Goal: Information Seeking & Learning: Learn about a topic

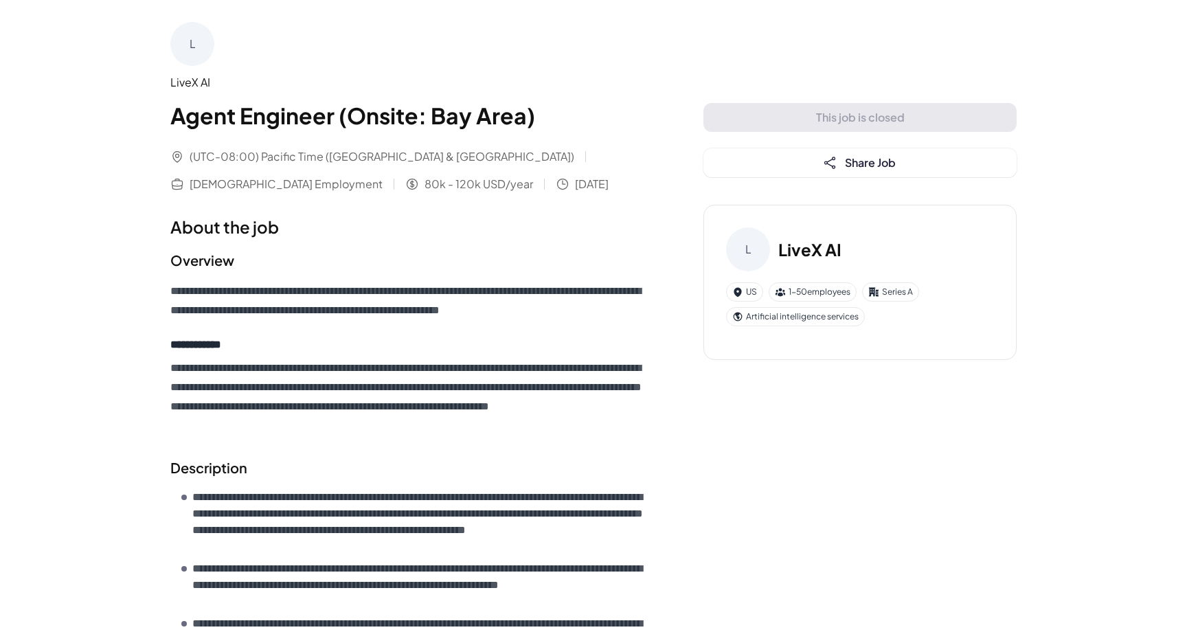
click at [191, 34] on div "L" at bounding box center [192, 44] width 44 height 44
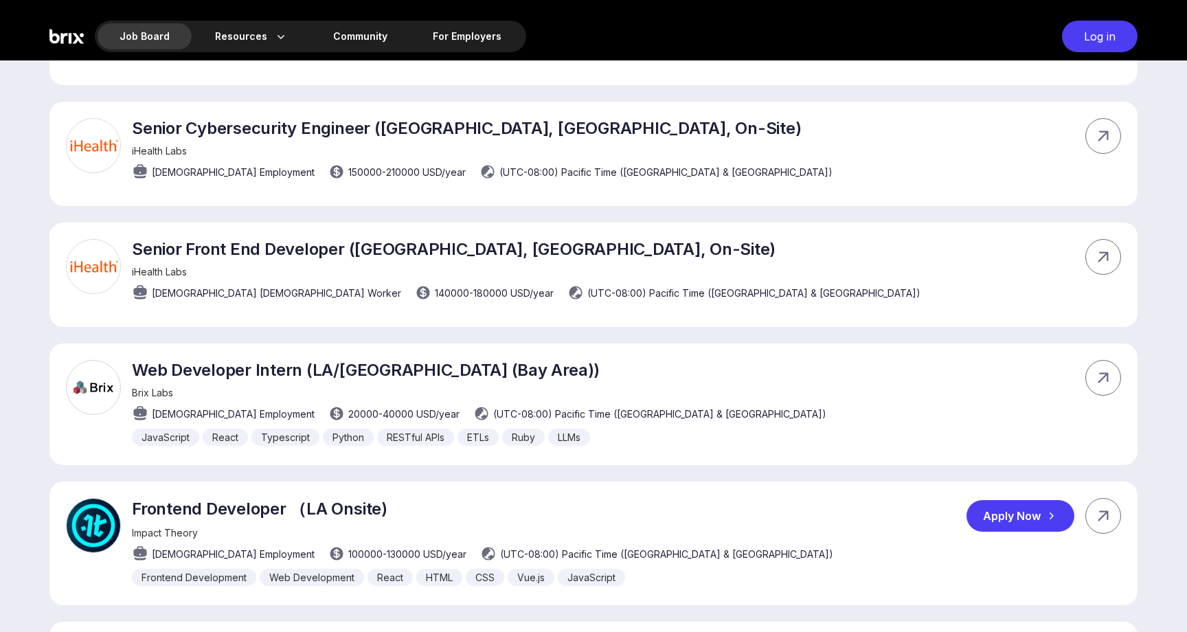
scroll to position [2051, 0]
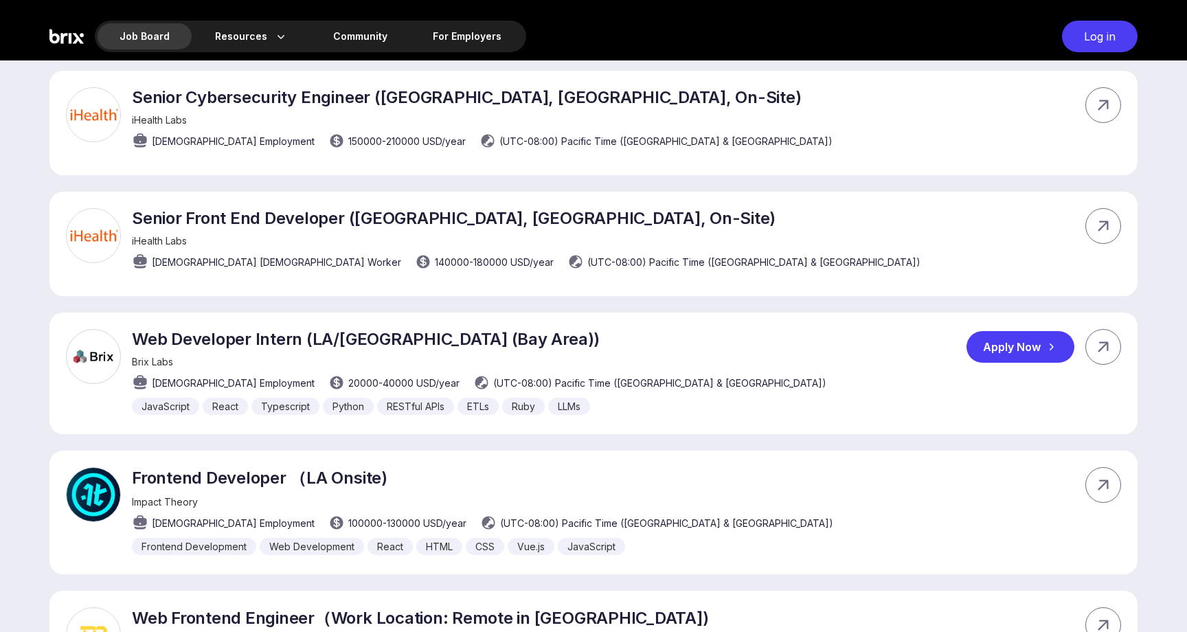
drag, startPoint x: 356, startPoint y: 383, endPoint x: 326, endPoint y: 385, distance: 30.3
click at [348, 385] on span "20000 - 40000 USD /year" at bounding box center [403, 383] width 111 height 14
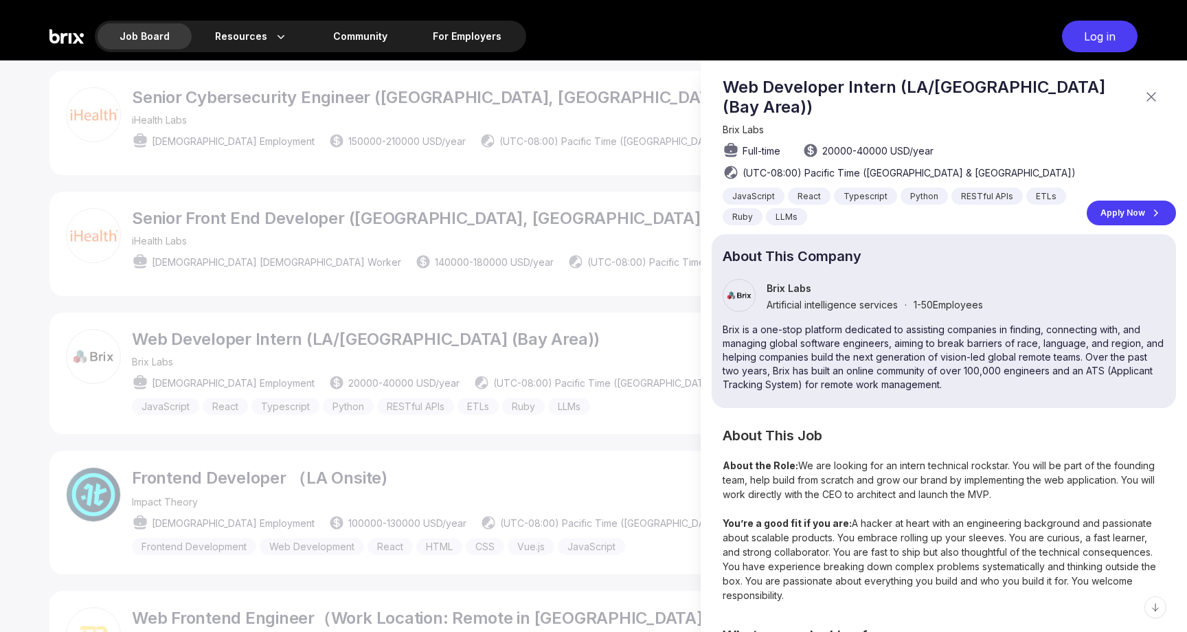
scroll to position [0, 0]
drag, startPoint x: 825, startPoint y: 133, endPoint x: 852, endPoint y: 132, distance: 26.1
click at [852, 144] on span "20000 - 40000 USD /year" at bounding box center [877, 151] width 111 height 14
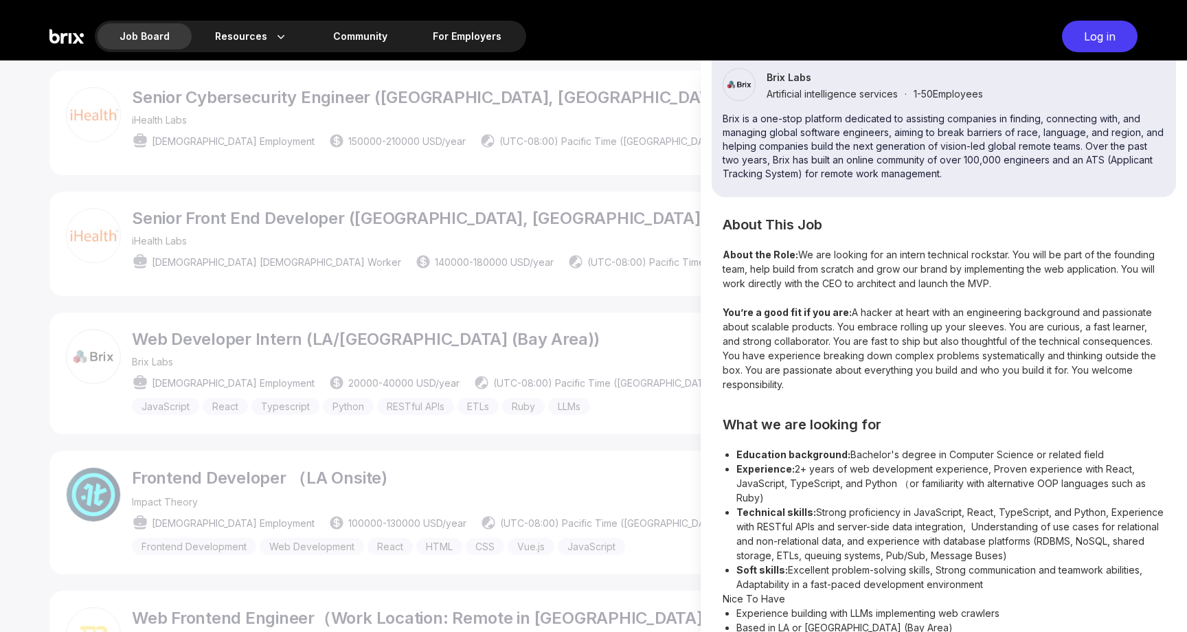
scroll to position [210, 0]
click at [626, 411] on div at bounding box center [593, 345] width 1187 height 571
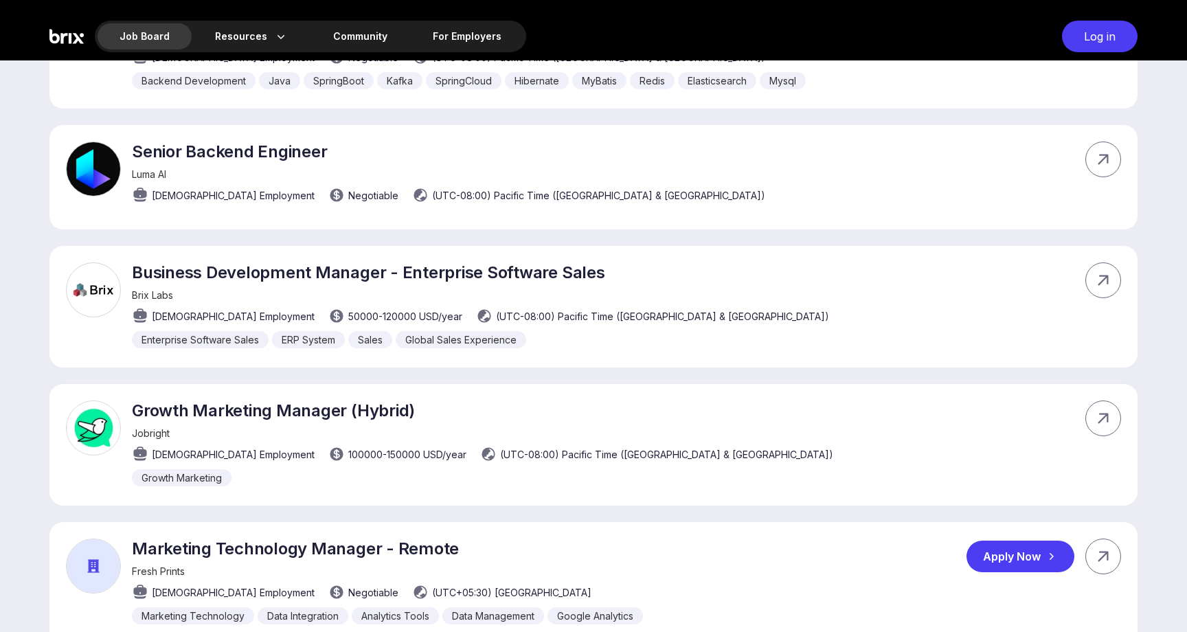
scroll to position [6032, 0]
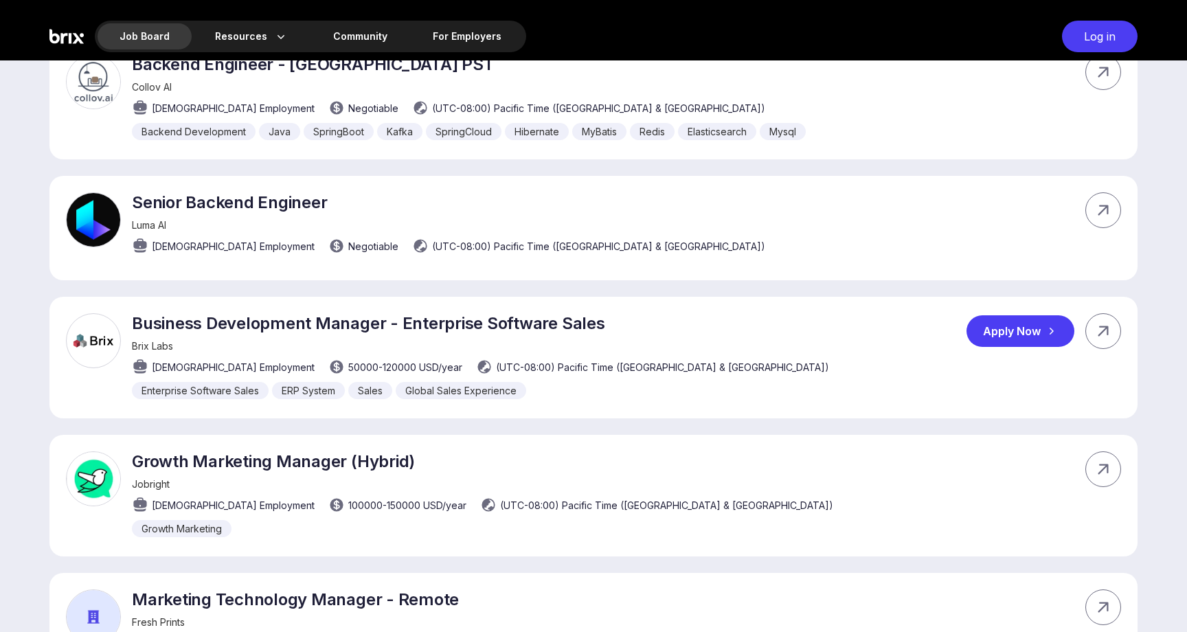
click at [626, 332] on div "Business Development Manager - Enterprise Software Sales Brix Labs [DEMOGRAPHIC…" at bounding box center [593, 358] width 1088 height 122
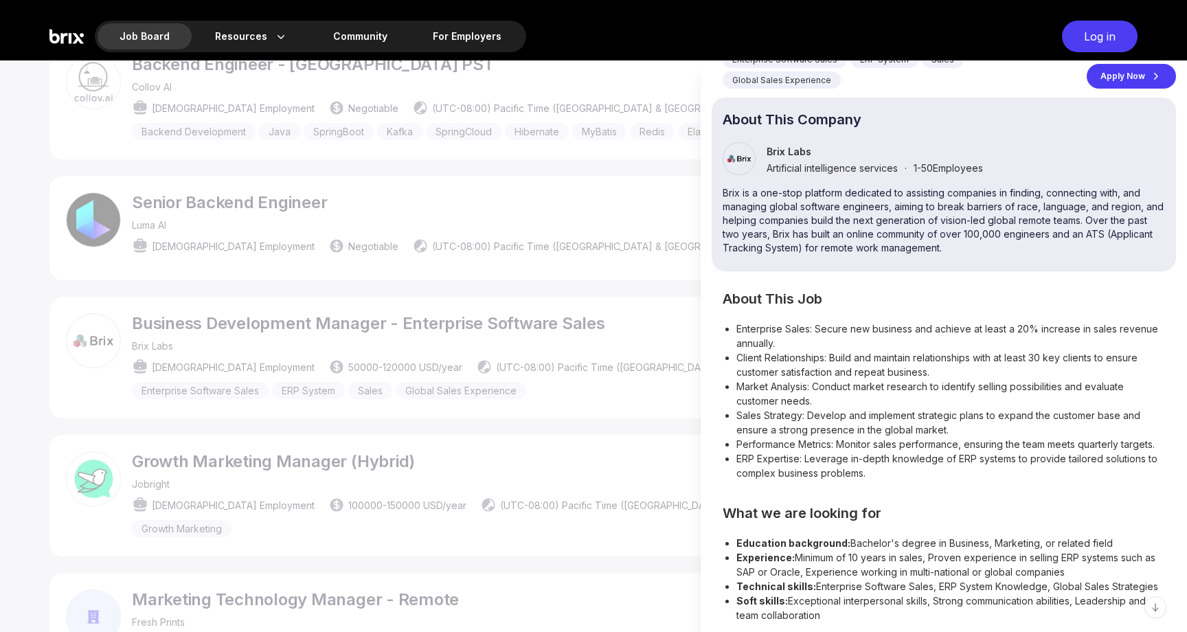
scroll to position [134, 0]
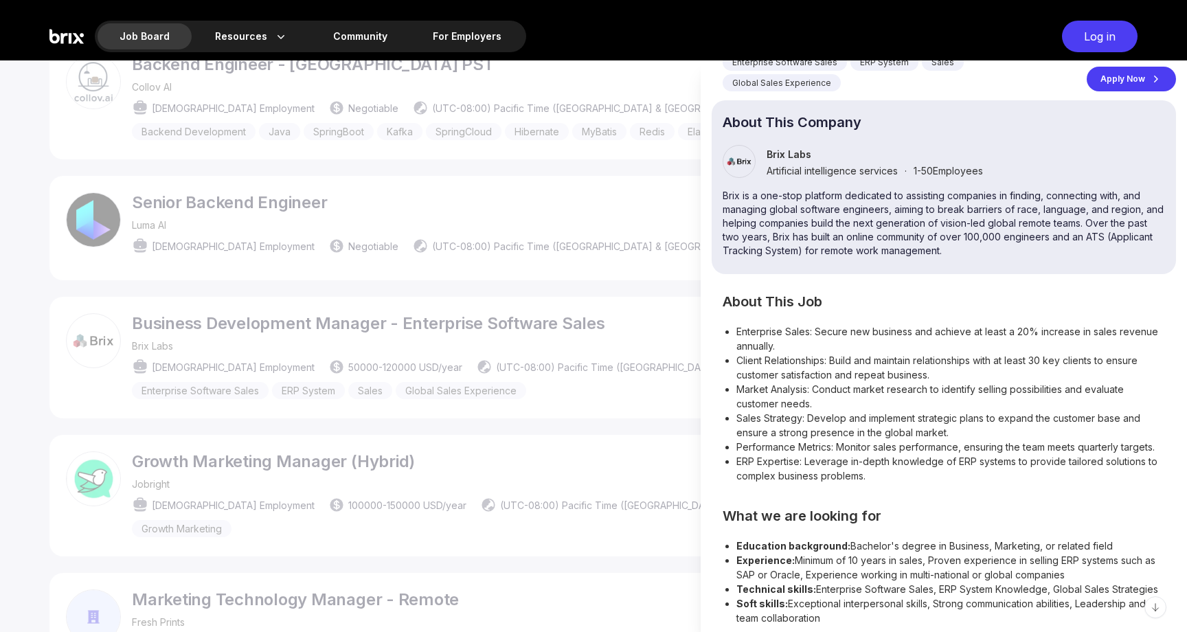
click at [604, 420] on div at bounding box center [593, 345] width 1187 height 571
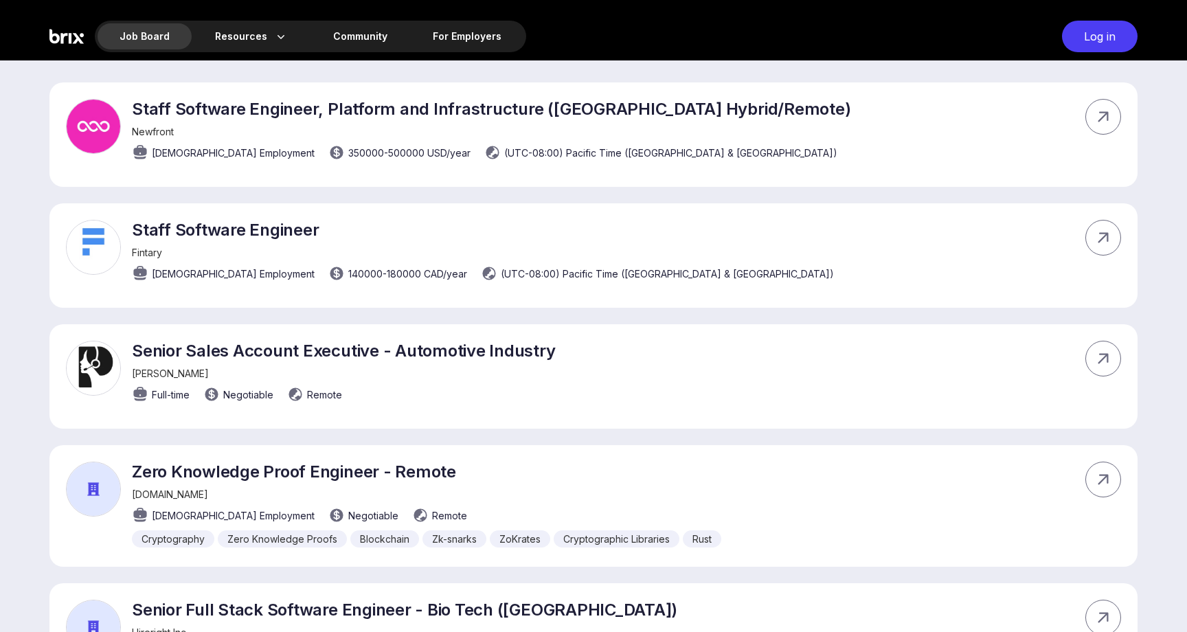
scroll to position [473, 0]
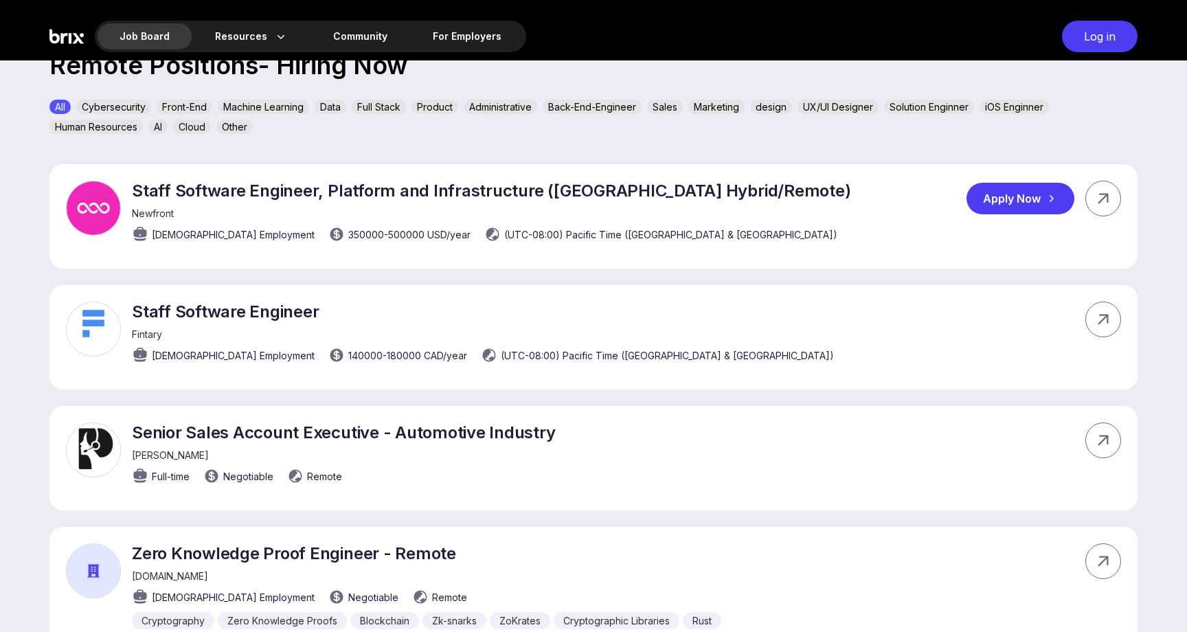
click at [628, 214] on div "Newfront" at bounding box center [491, 213] width 718 height 12
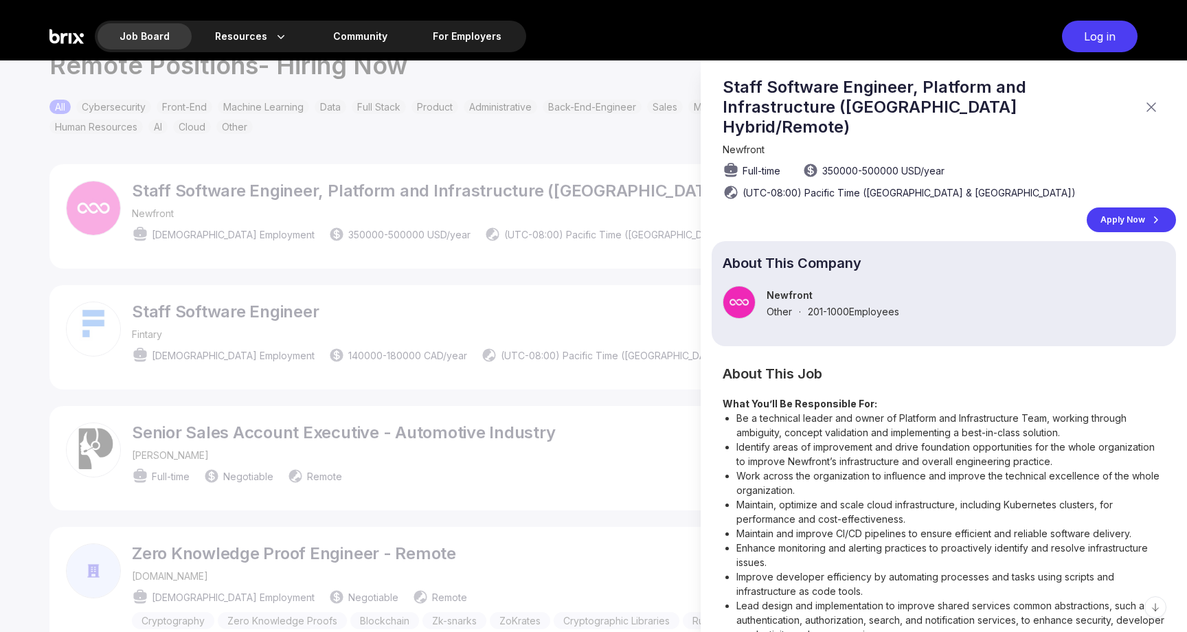
scroll to position [-3, 0]
click at [517, 401] on div at bounding box center [593, 345] width 1187 height 571
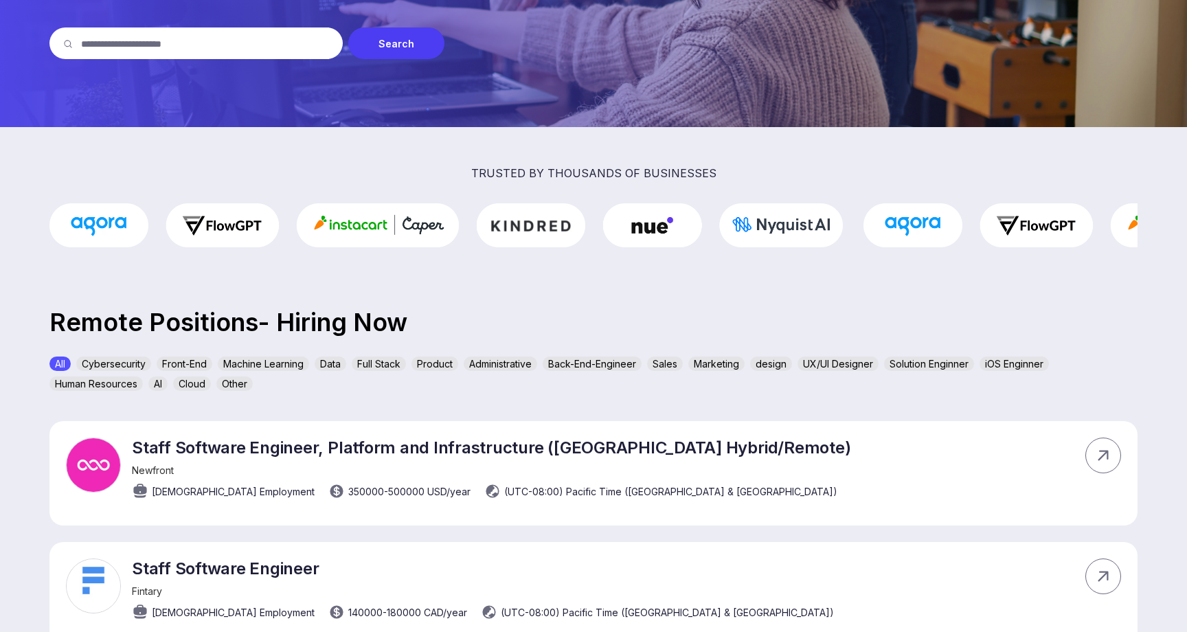
scroll to position [167, 0]
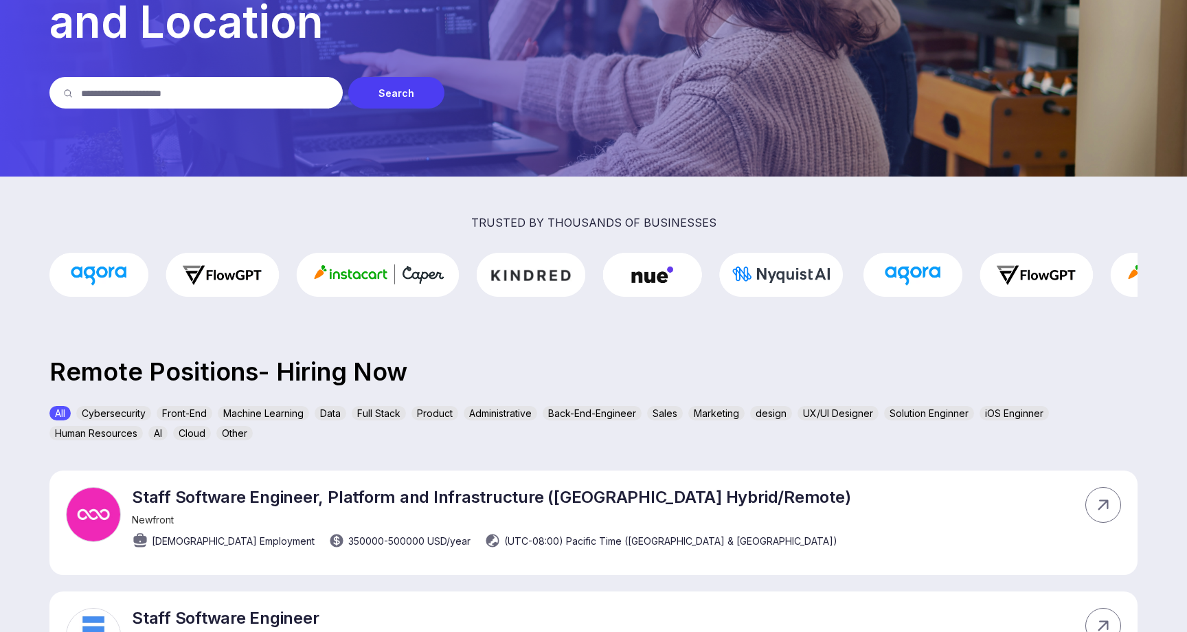
click at [351, 420] on div "All Cybersecurity Front-End Machine Learning Data Full Stack Product Administra…" at bounding box center [593, 426] width 1088 height 40
click at [368, 418] on div "Full Stack" at bounding box center [379, 413] width 54 height 14
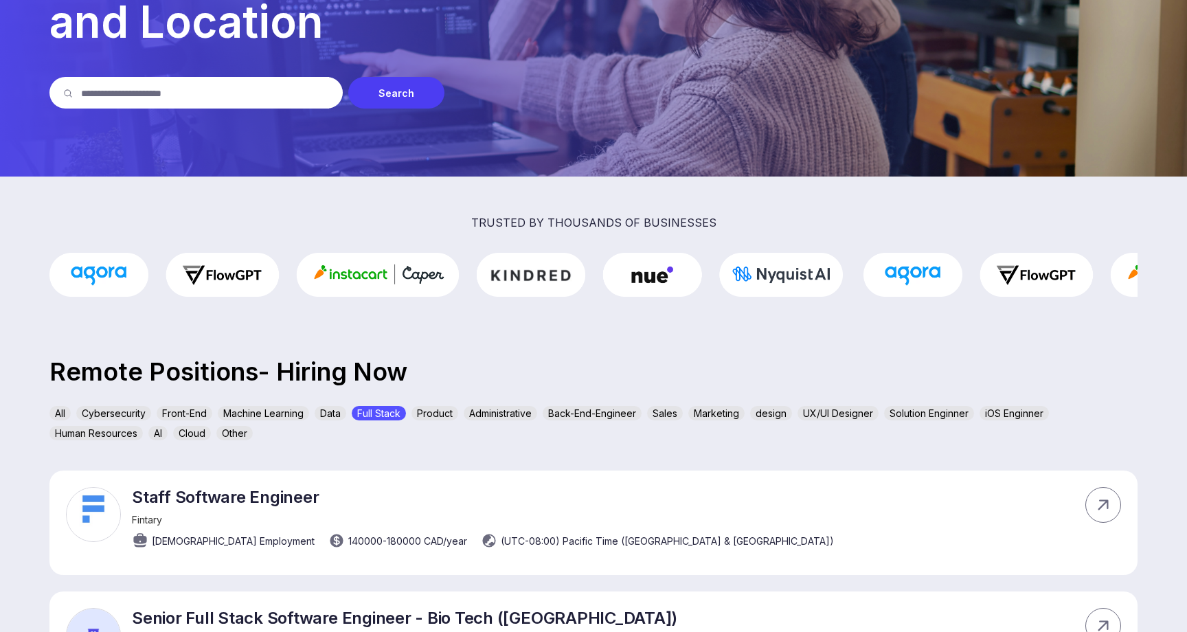
click at [332, 418] on div "Data" at bounding box center [331, 413] width 32 height 14
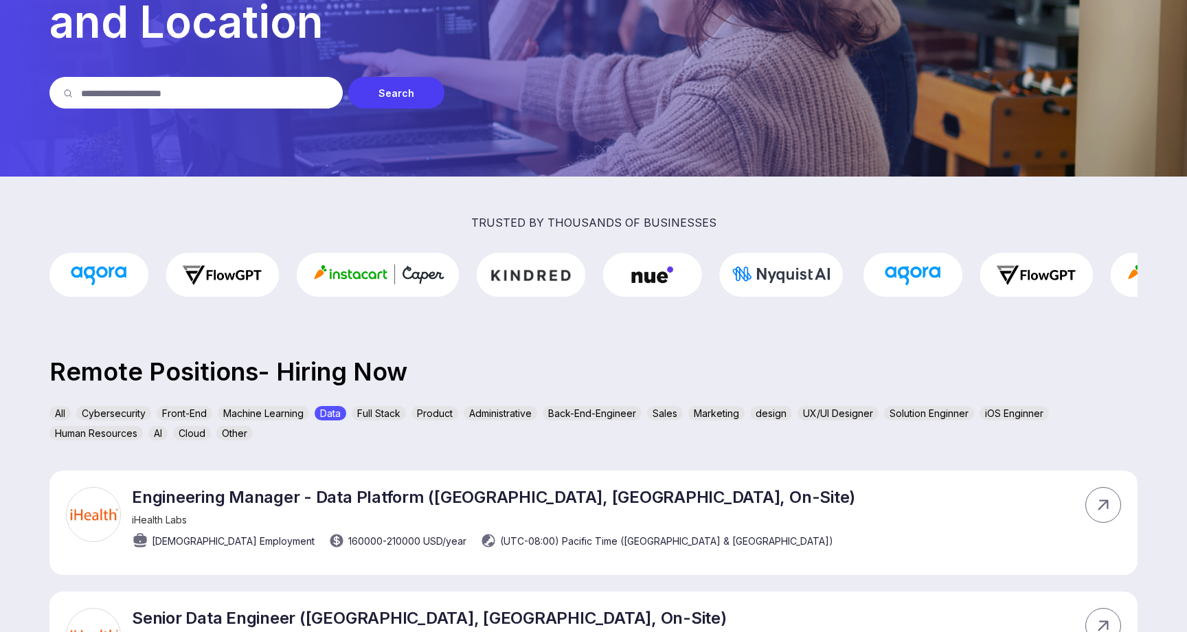
click at [295, 418] on div "Machine Learning" at bounding box center [263, 413] width 91 height 14
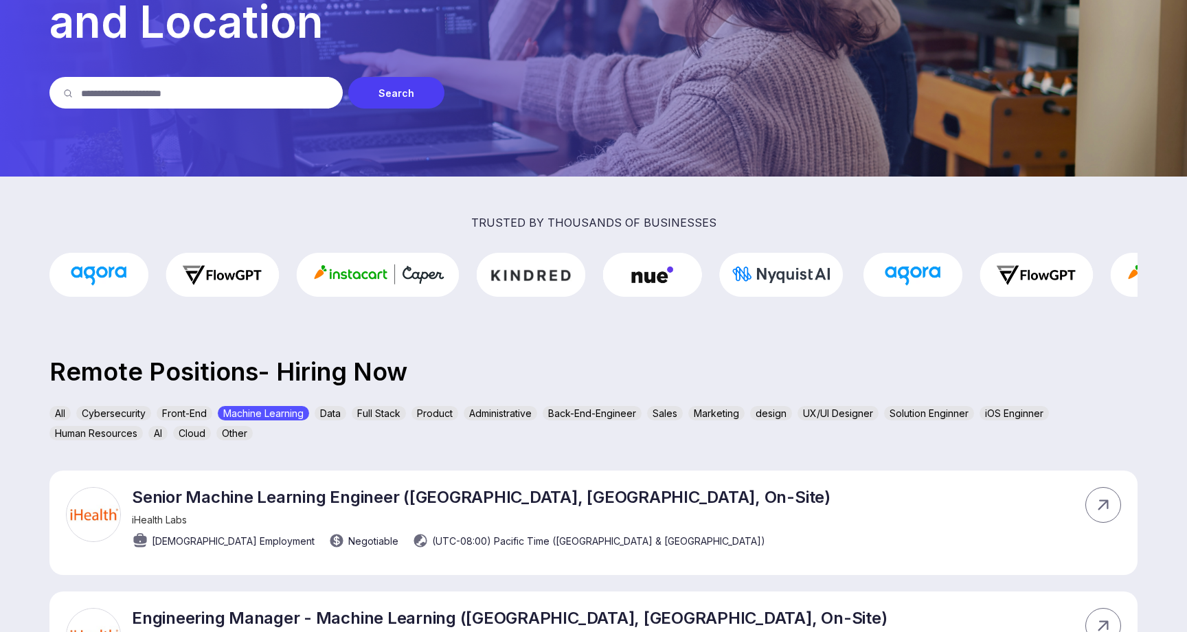
click at [315, 415] on div "All Cybersecurity Front-End Machine Learning Data Full Stack Product Administra…" at bounding box center [593, 426] width 1088 height 40
click at [323, 415] on div "Data" at bounding box center [331, 413] width 32 height 14
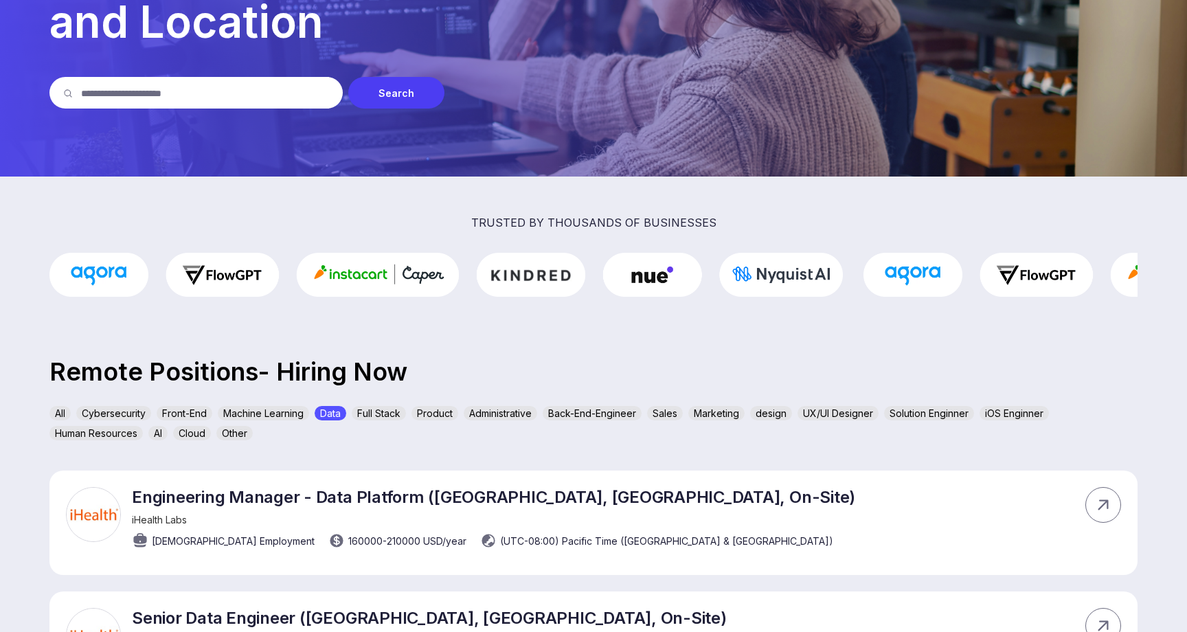
click at [395, 415] on div "Full Stack" at bounding box center [379, 413] width 54 height 14
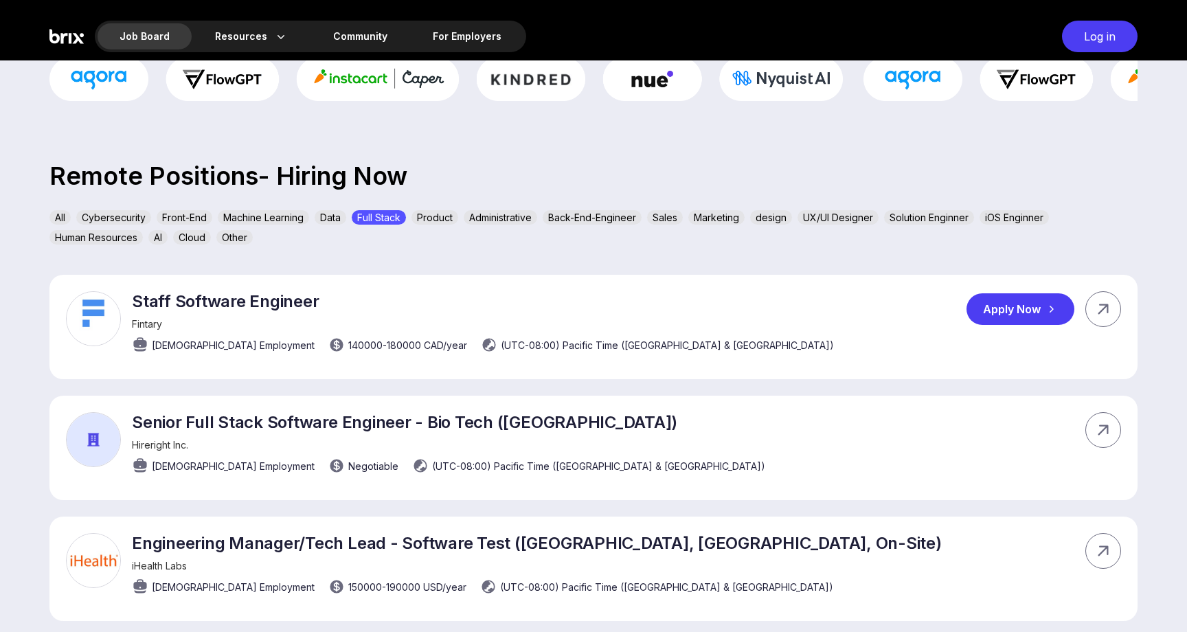
scroll to position [359, 0]
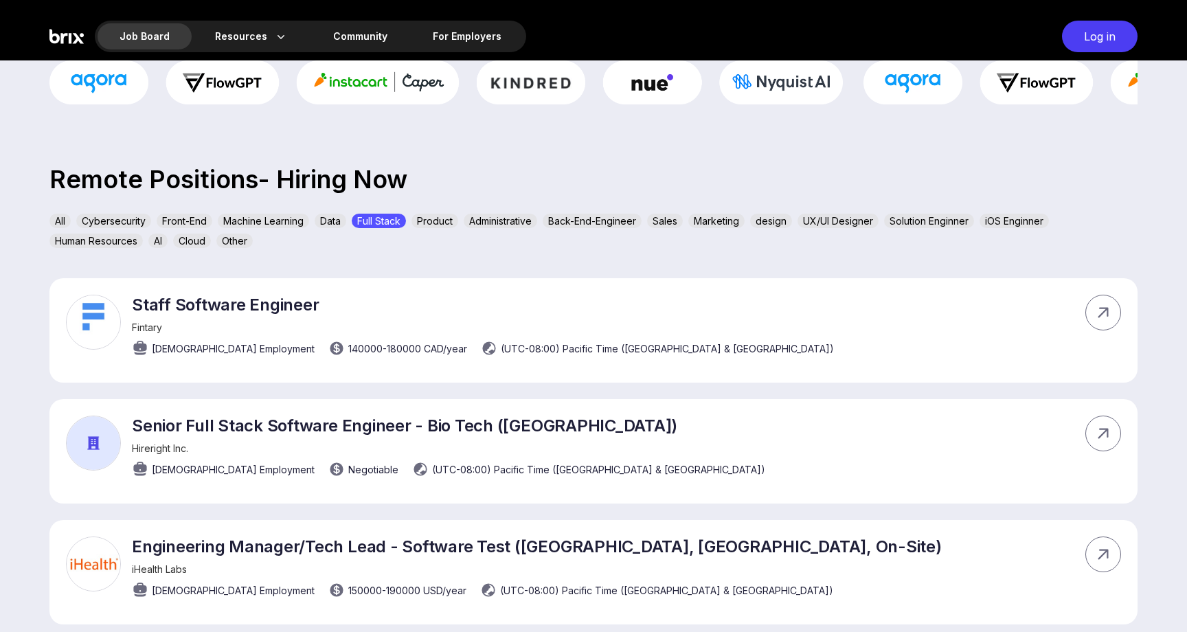
click at [449, 219] on div "Product" at bounding box center [434, 221] width 47 height 14
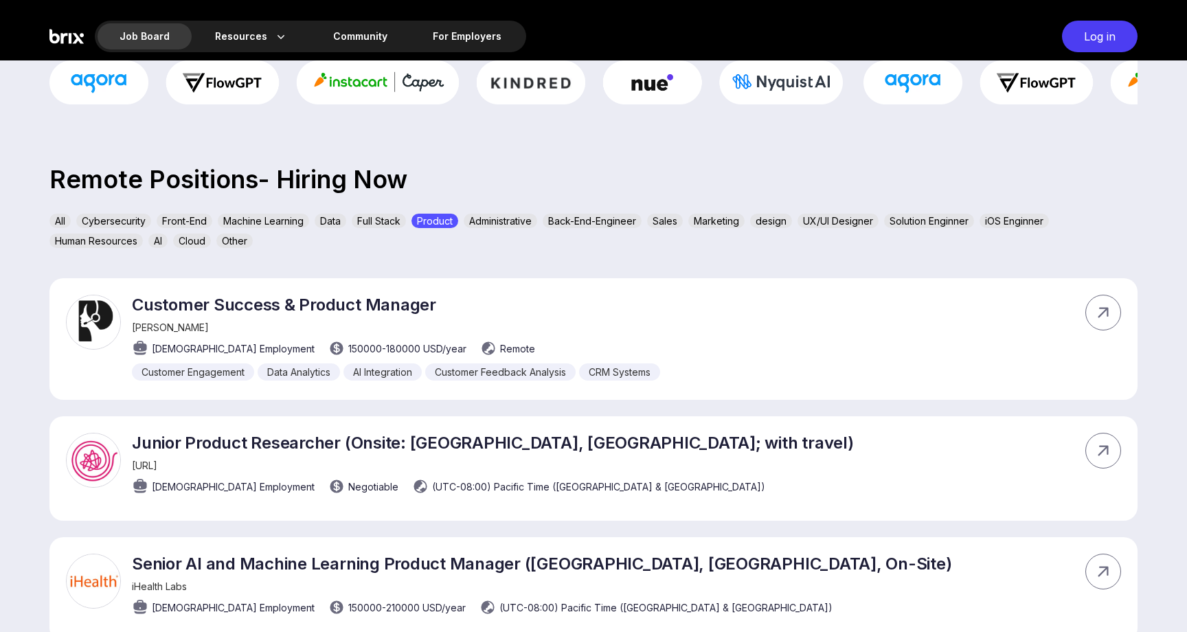
click at [473, 219] on div "Administrative" at bounding box center [500, 221] width 73 height 14
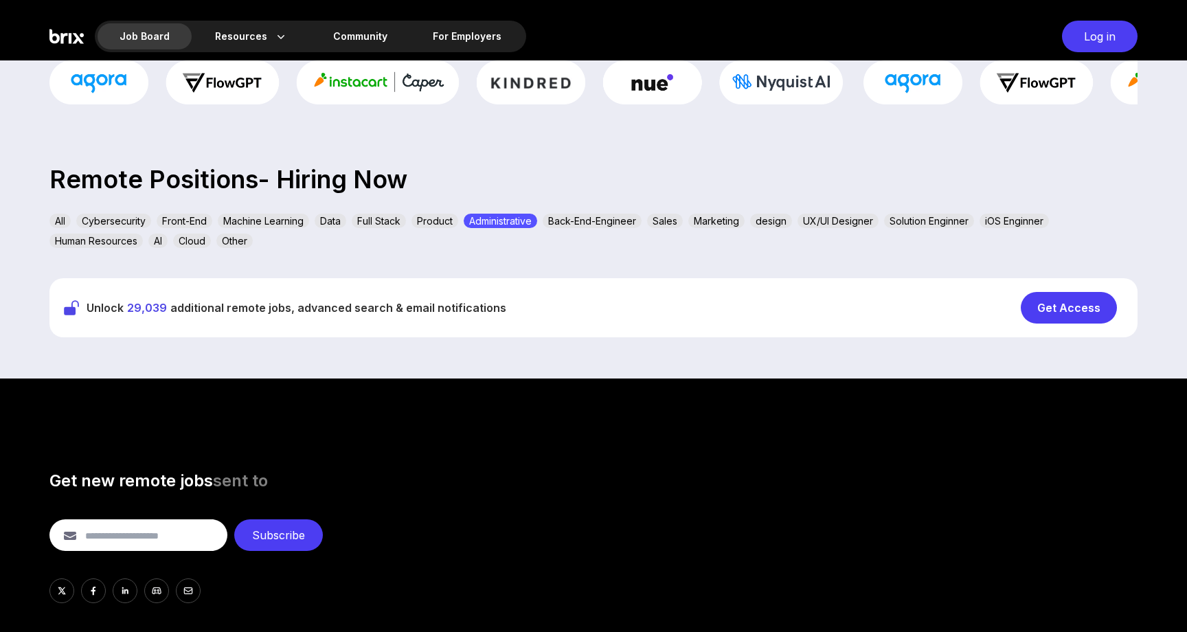
click at [562, 220] on div "Back-End-Engineer" at bounding box center [592, 221] width 99 height 14
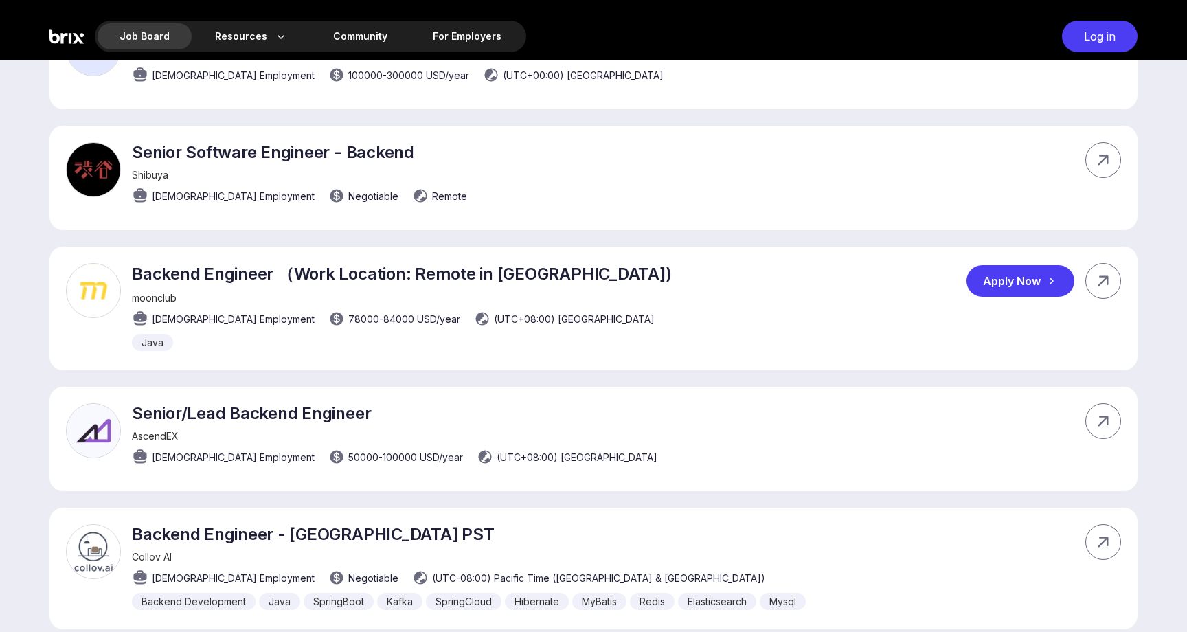
scroll to position [1083, 0]
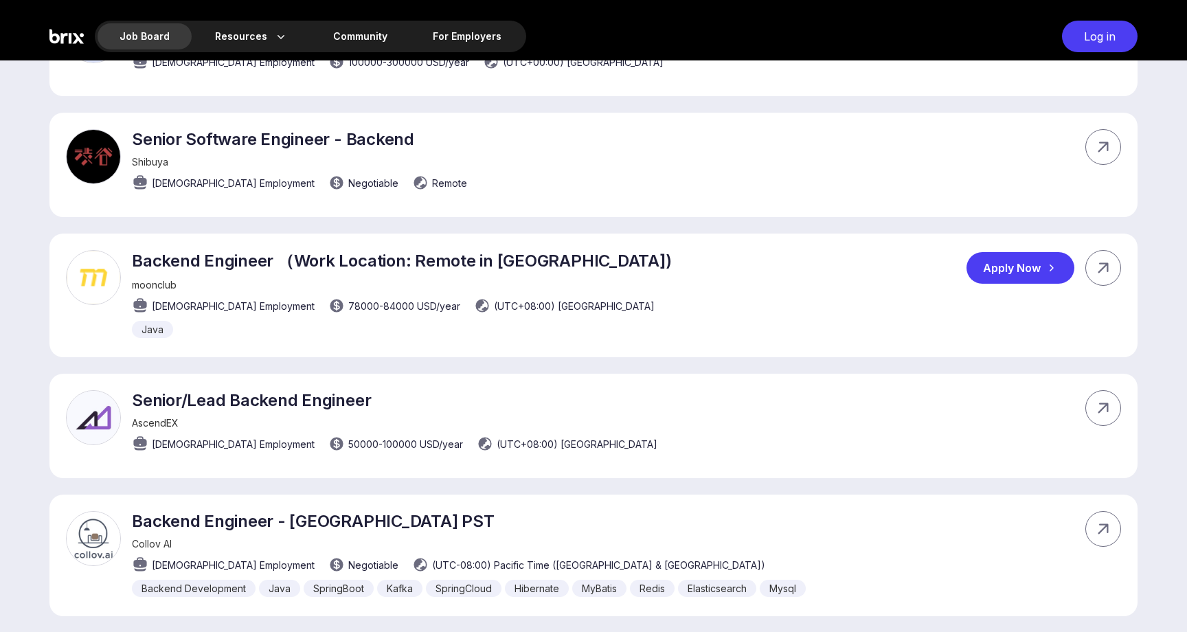
click at [110, 251] on img at bounding box center [93, 277] width 55 height 55
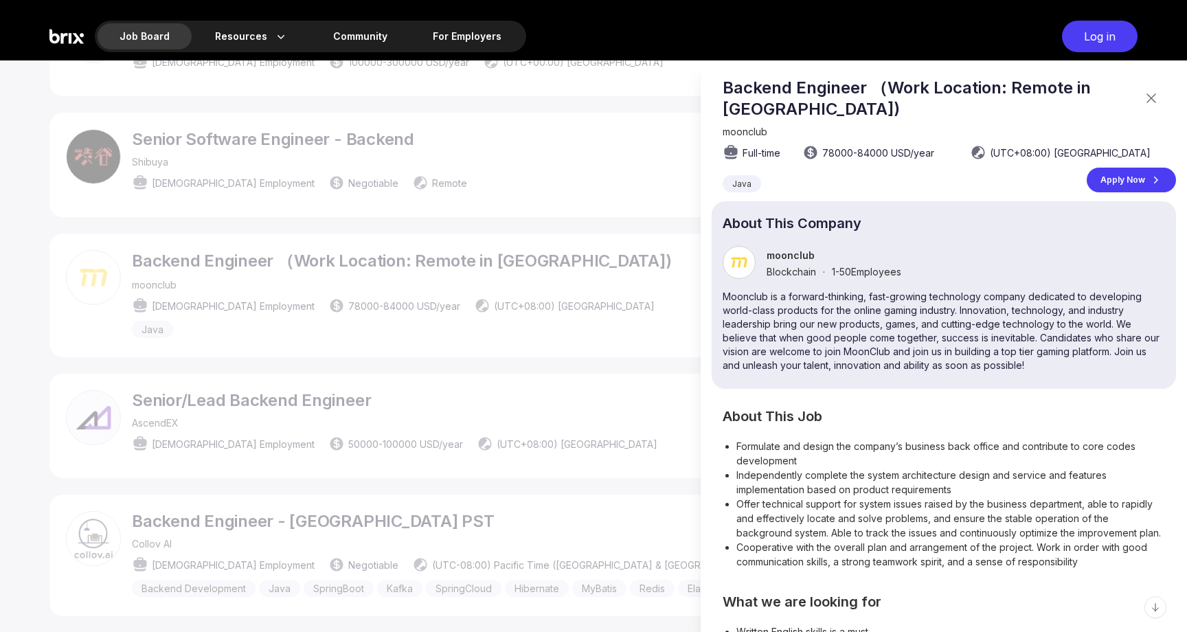
click at [110, 251] on div at bounding box center [593, 345] width 1187 height 571
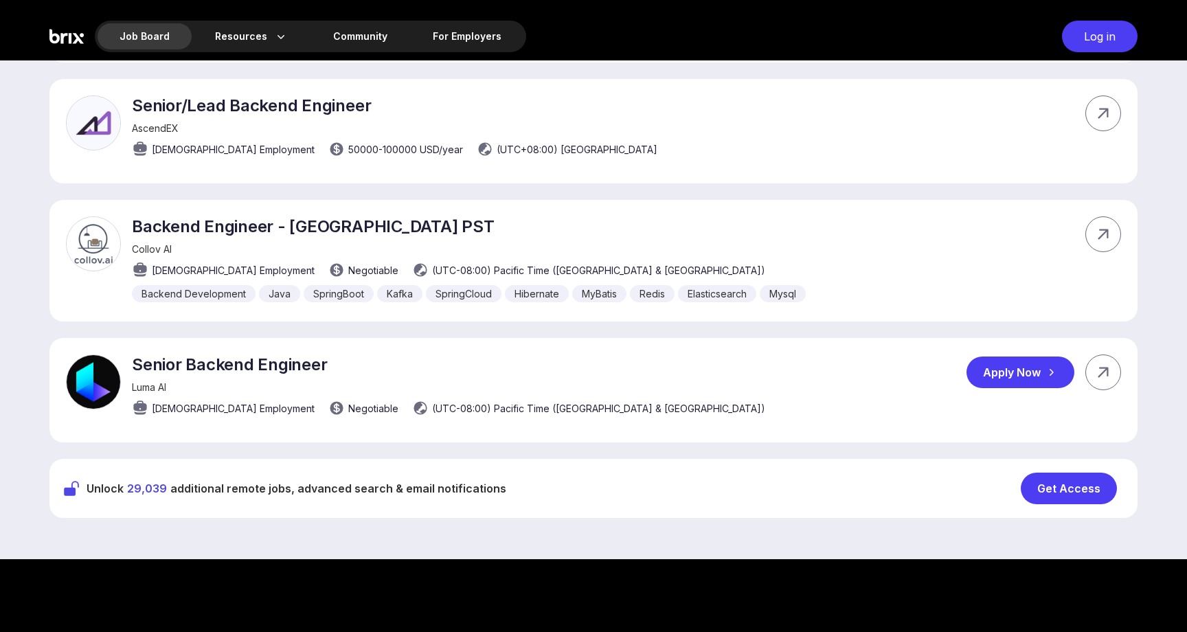
scroll to position [1367, 0]
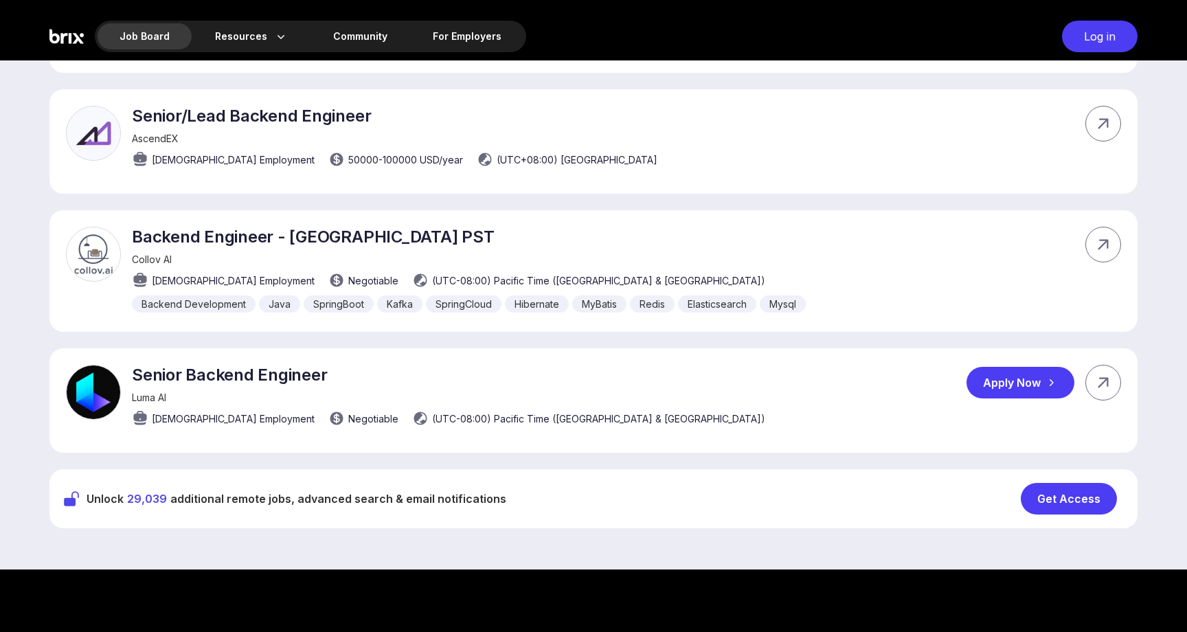
click at [247, 391] on div "Luma AI" at bounding box center [448, 397] width 633 height 12
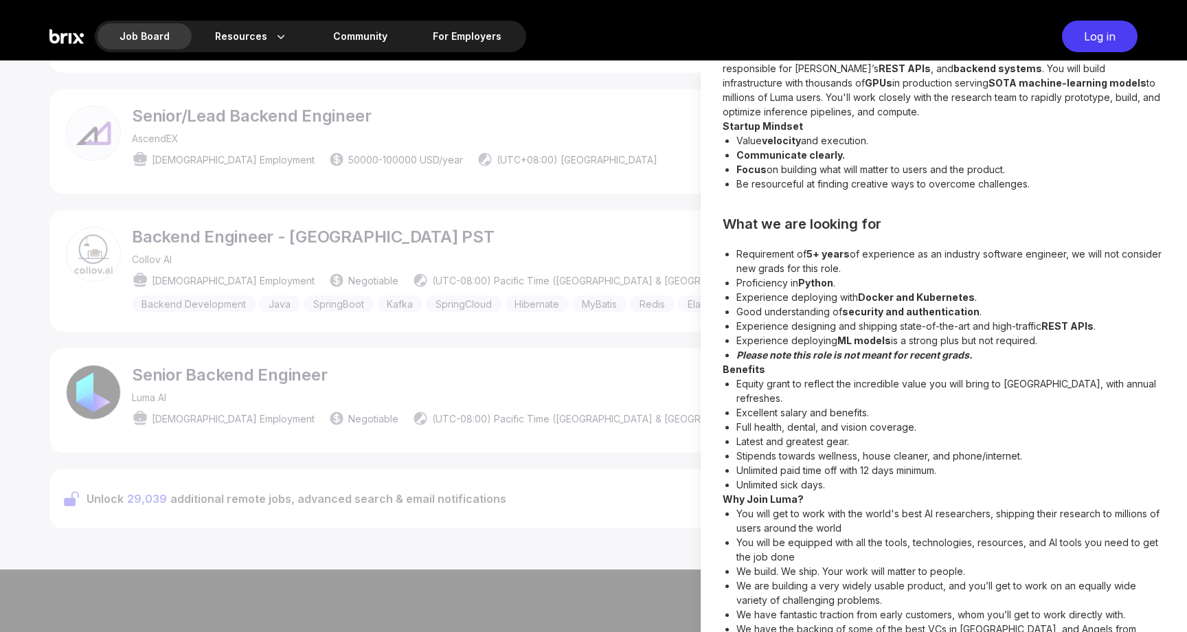
scroll to position [336, 0]
click at [616, 480] on div at bounding box center [593, 345] width 1187 height 571
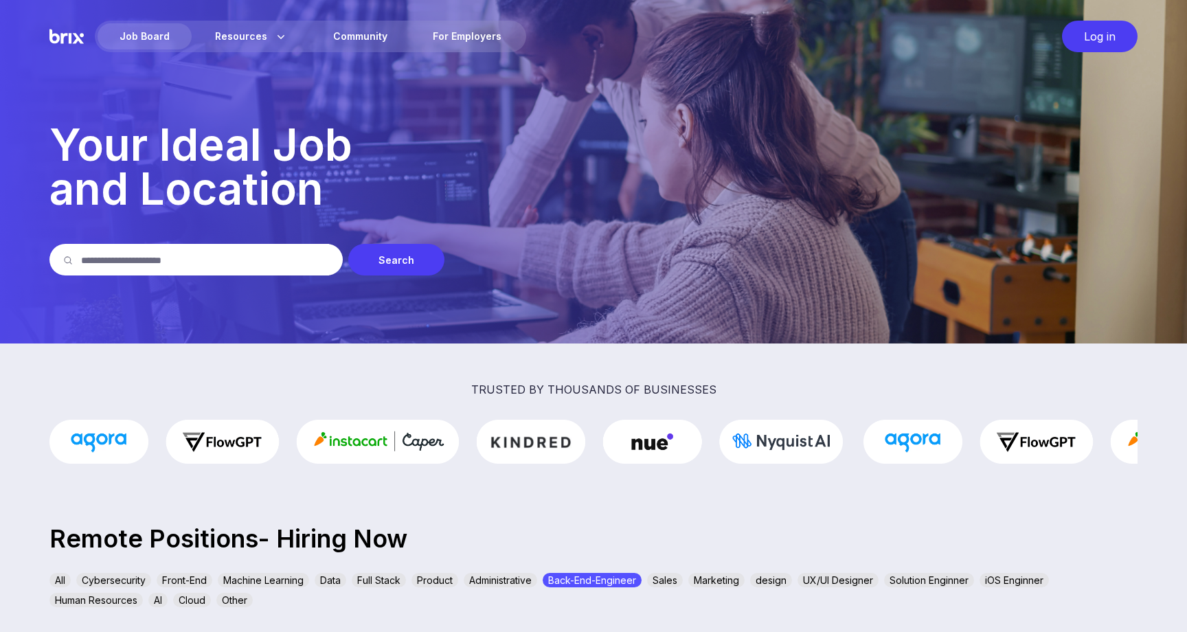
scroll to position [0, 0]
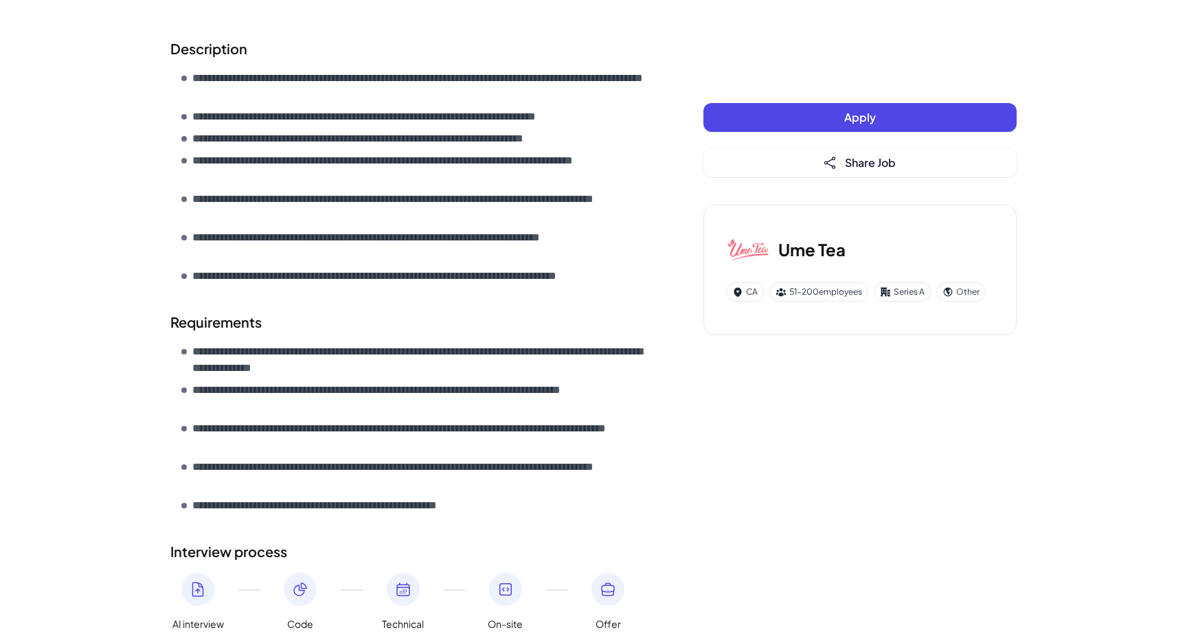
scroll to position [307, 0]
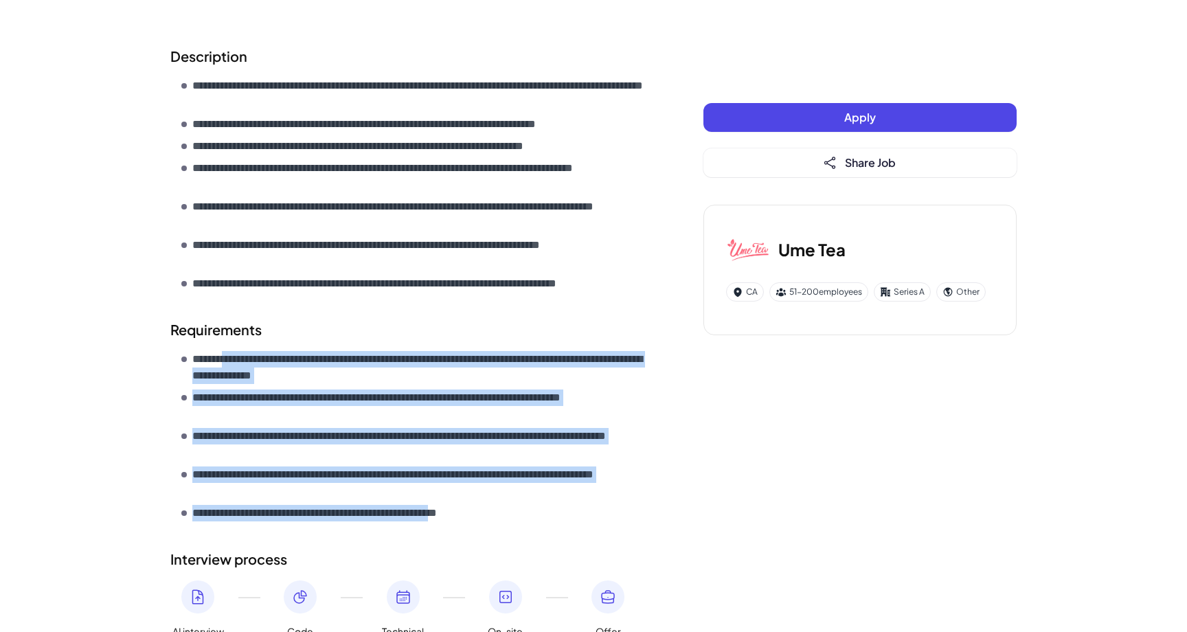
drag, startPoint x: 490, startPoint y: 507, endPoint x: 233, endPoint y: 365, distance: 293.6
click at [233, 365] on ul "**********" at bounding box center [414, 436] width 467 height 170
click at [198, 367] on p "**********" at bounding box center [420, 367] width 456 height 33
drag, startPoint x: 190, startPoint y: 356, endPoint x: 504, endPoint y: 509, distance: 348.9
click at [504, 509] on ul "**********" at bounding box center [414, 436] width 467 height 170
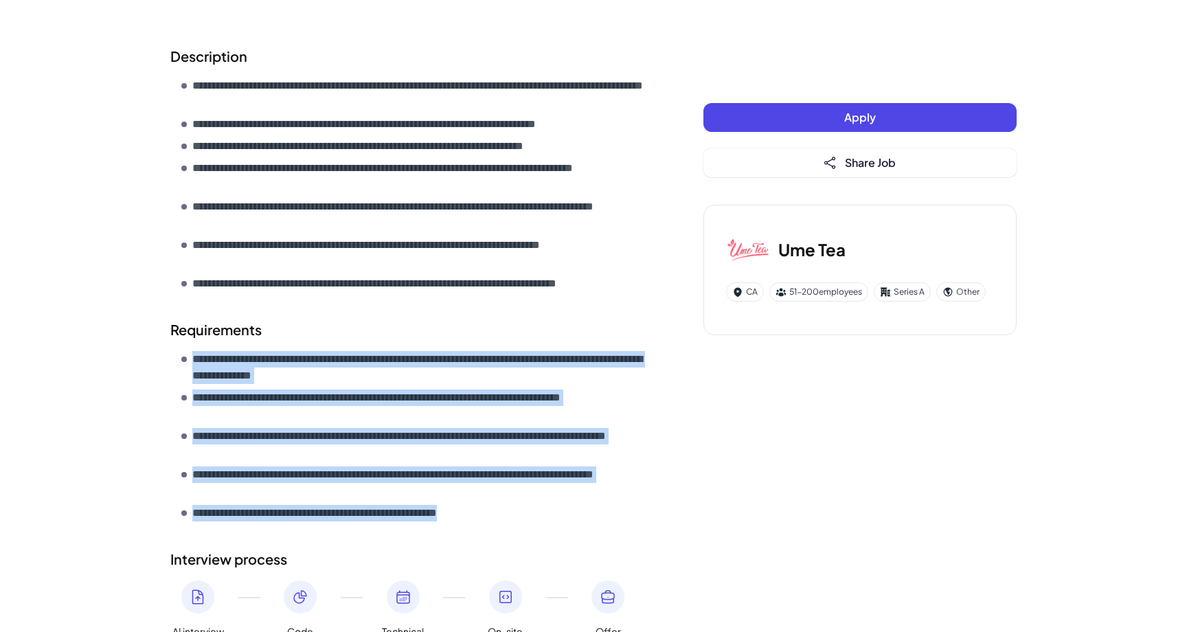
click at [504, 509] on li "**********" at bounding box center [414, 513] width 467 height 16
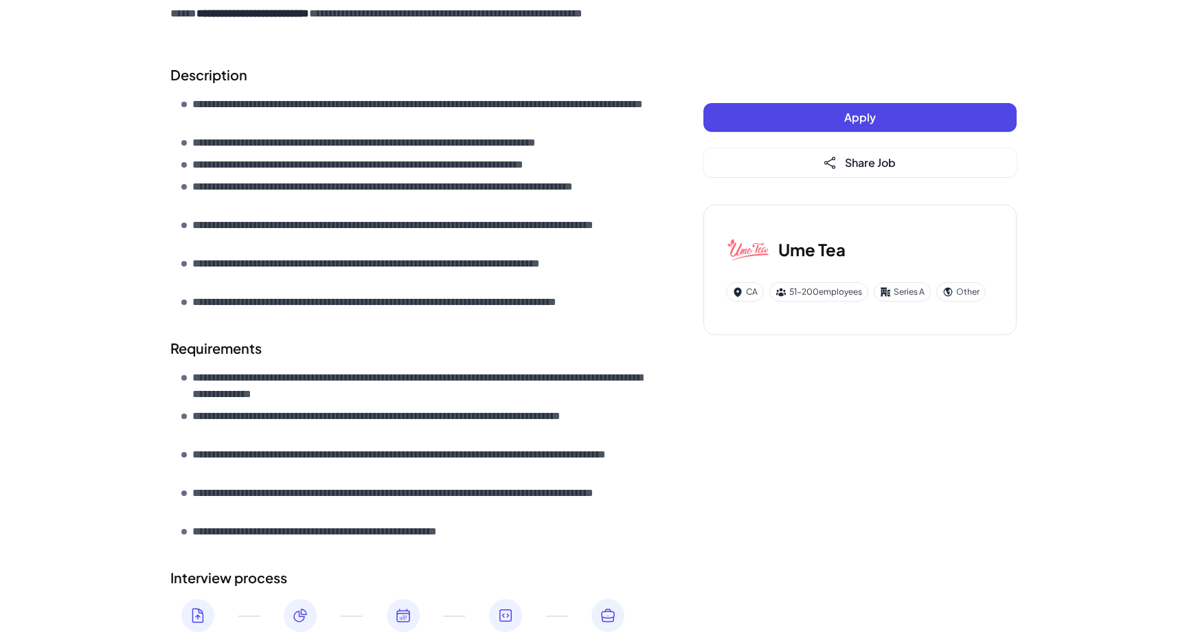
scroll to position [282, 0]
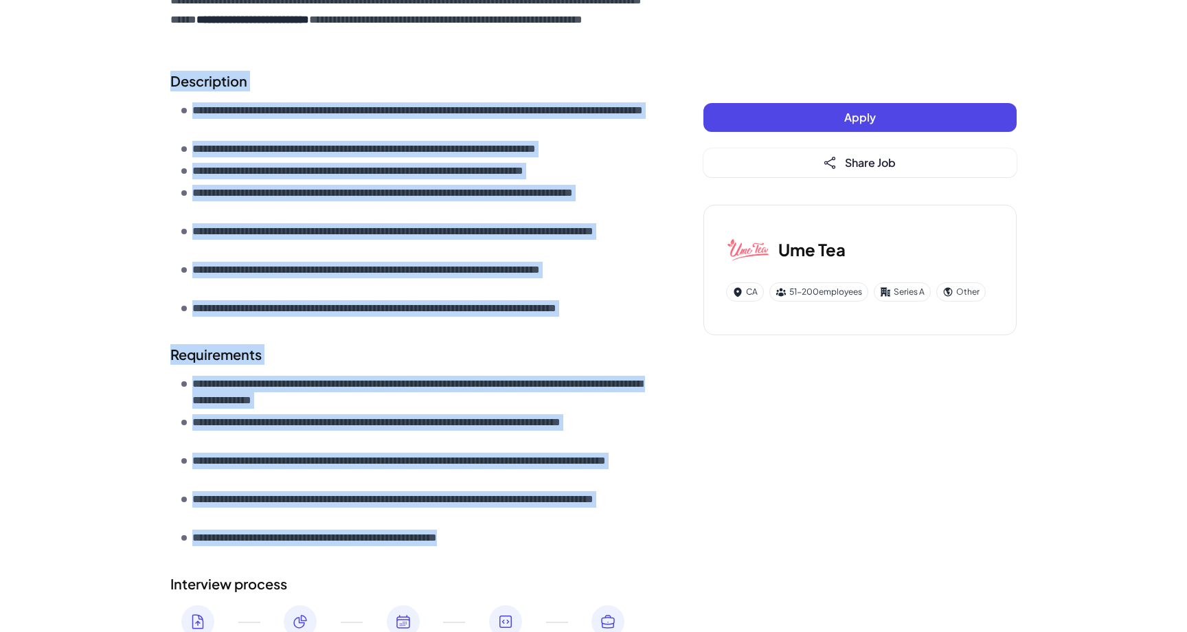
drag, startPoint x: 509, startPoint y: 536, endPoint x: 184, endPoint y: 70, distance: 568.3
click at [184, 70] on div "**********" at bounding box center [409, 291] width 478 height 773
click at [185, 77] on h2 "Description" at bounding box center [409, 81] width 478 height 21
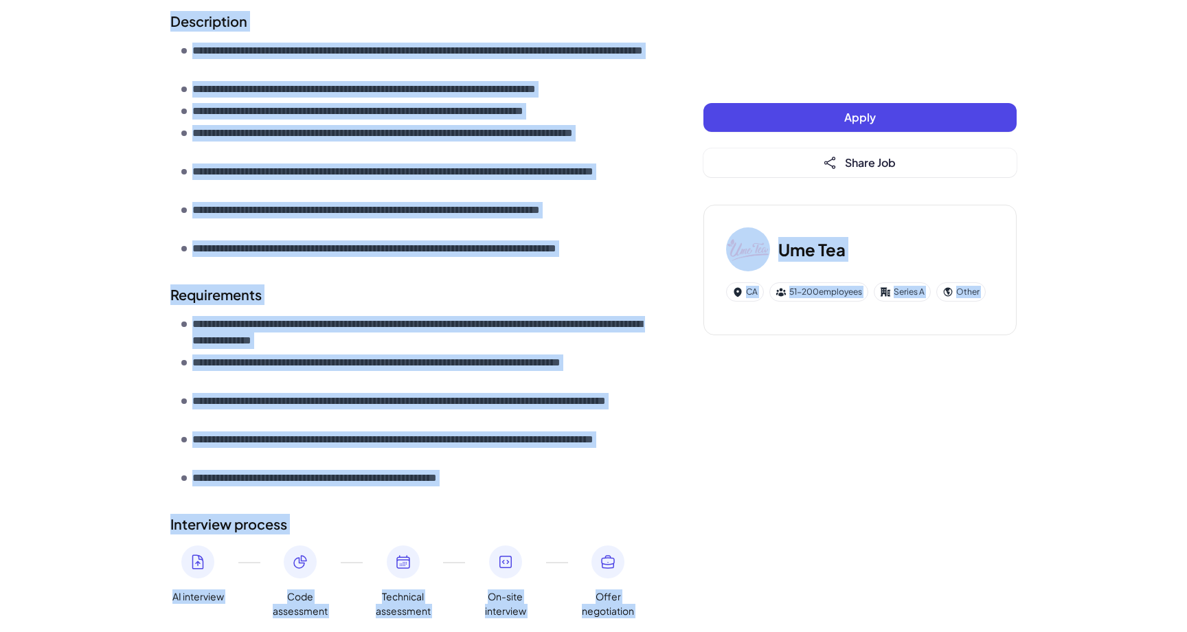
scroll to position [411, 0]
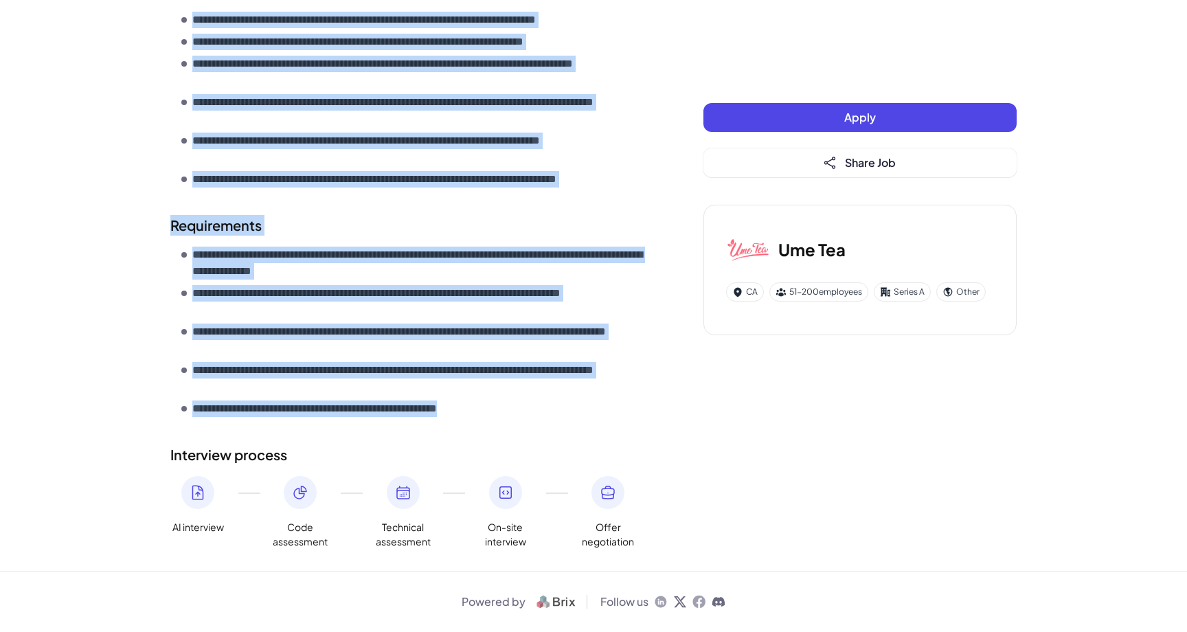
drag, startPoint x: 170, startPoint y: 167, endPoint x: 531, endPoint y: 407, distance: 433.5
click at [531, 407] on div "**********" at bounding box center [593, 80] width 879 height 982
copy div "**********"
